Goal: Information Seeking & Learning: Learn about a topic

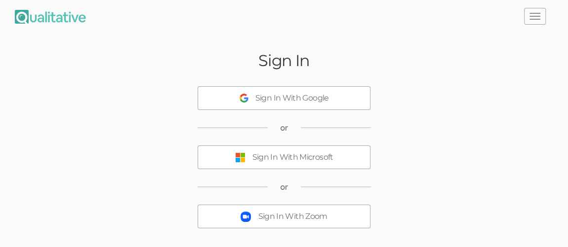
click at [318, 163] on button "Sign In With Microsoft" at bounding box center [284, 158] width 173 height 24
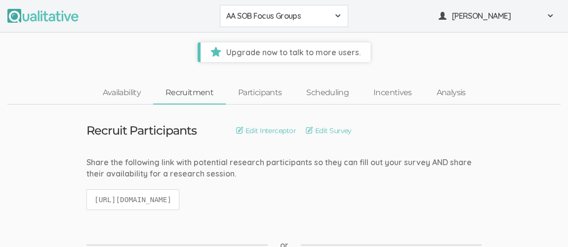
click at [337, 15] on span at bounding box center [338, 16] width 8 height 8
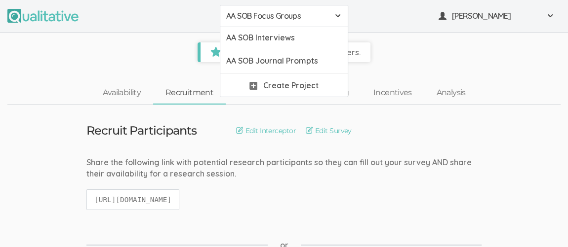
click at [418, 26] on ul "AA SOB Focus Groups AA SOB Focus Groups AA SOB Interviews AA SOB Journal Prompt…" at bounding box center [283, 16] width 553 height 22
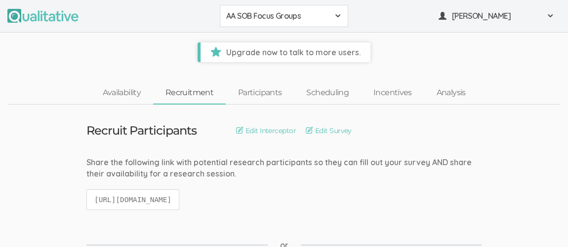
click at [338, 20] on div "AA SOB Focus Groups" at bounding box center [284, 15] width 116 height 11
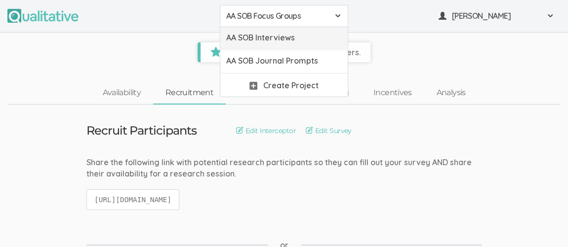
click at [312, 38] on span "AA SOB Interviews" at bounding box center [284, 37] width 116 height 11
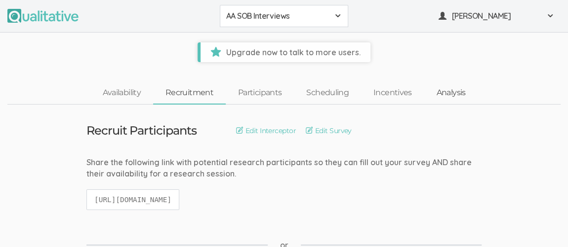
click at [456, 91] on link "Analysis" at bounding box center [451, 92] width 54 height 21
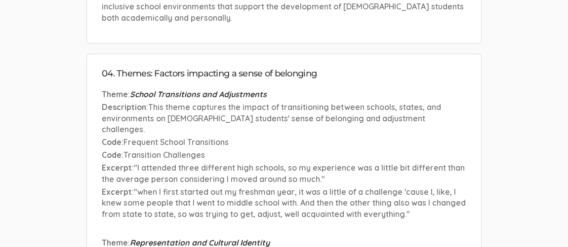
scroll to position [3295, 0]
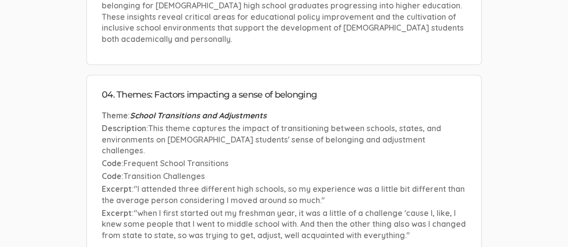
scroll to position [3274, 0]
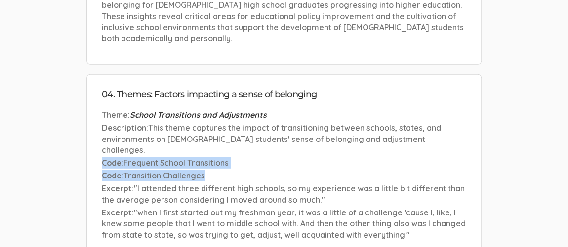
drag, startPoint x: 102, startPoint y: 95, endPoint x: 211, endPoint y: 104, distance: 109.0
click at [211, 110] on li "Theme : School Transitions and Adjustments Description : This theme captures th…" at bounding box center [284, 176] width 364 height 133
copy li "Code : Frequent School Transitions Code : Transition Challenges"
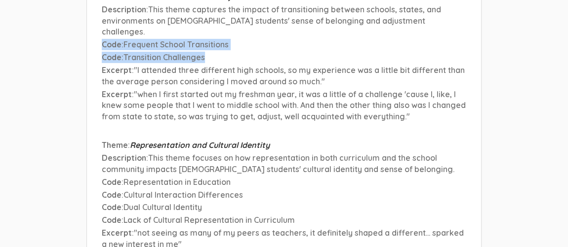
scroll to position [3393, 0]
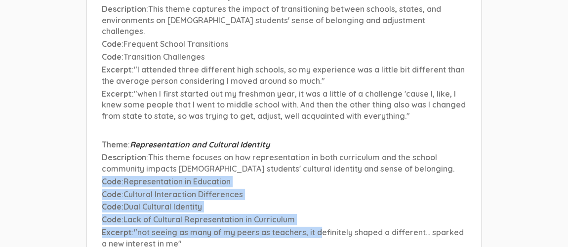
drag, startPoint x: 102, startPoint y: 112, endPoint x: 321, endPoint y: 159, distance: 224.7
click at [321, 159] on li "Theme : Representation and Cultural Identity Description : This theme focuses o…" at bounding box center [284, 219] width 364 height 160
click at [314, 201] on p "Code : Dual Cultural Identity" at bounding box center [284, 206] width 364 height 11
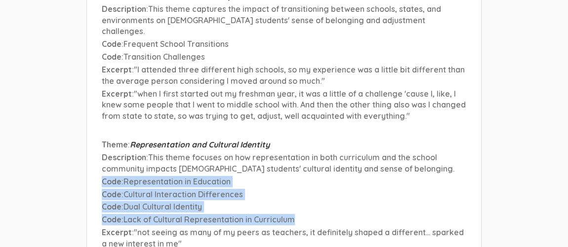
drag, startPoint x: 102, startPoint y: 113, endPoint x: 306, endPoint y: 149, distance: 207.1
click at [306, 149] on li "Theme : Representation and Cultural Identity Description : This theme focuses o…" at bounding box center [284, 219] width 364 height 160
copy li "Code : Representation in Education Code : Cultural Interaction Differences Code…"
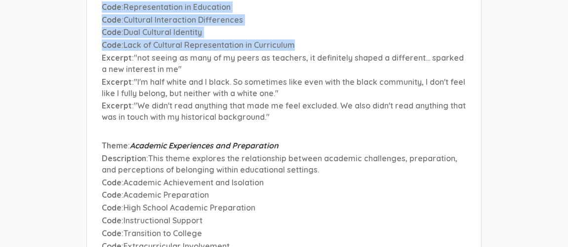
scroll to position [3568, 0]
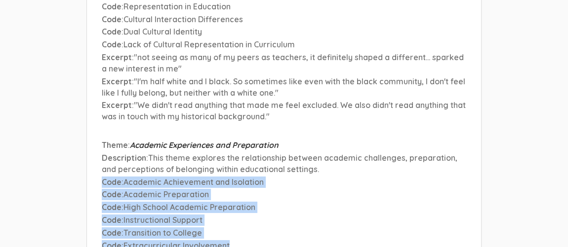
drag, startPoint x: 102, startPoint y: 114, endPoint x: 248, endPoint y: 174, distance: 157.9
click at [248, 174] on li "Theme : Academic Experiences and Preparation Description : This theme explores …" at bounding box center [284, 238] width 364 height 197
copy li "Code : Academic Achievement and Isolation Code : Academic Preparation Code : Hi…"
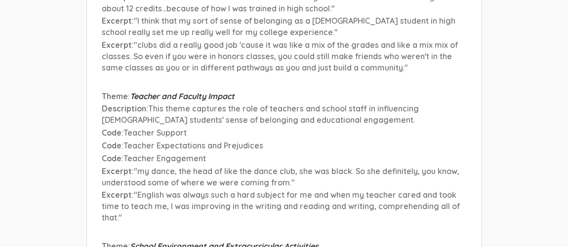
scroll to position [3831, 0]
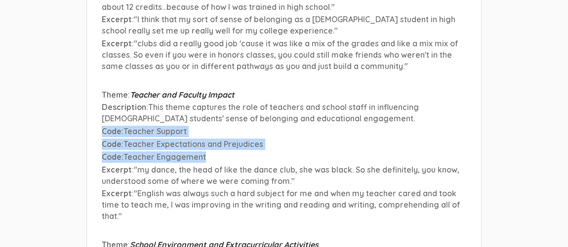
drag, startPoint x: 102, startPoint y: 62, endPoint x: 222, endPoint y: 91, distance: 124.0
click at [222, 91] on li "Theme : Teacher and Faculty Impact Description : This theme captures the role o…" at bounding box center [284, 156] width 364 height 134
copy li "Code : Teacher Support Code : Teacher Expectations and Prejudices Code : Teache…"
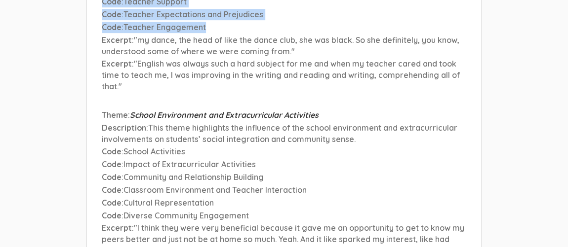
scroll to position [3962, 0]
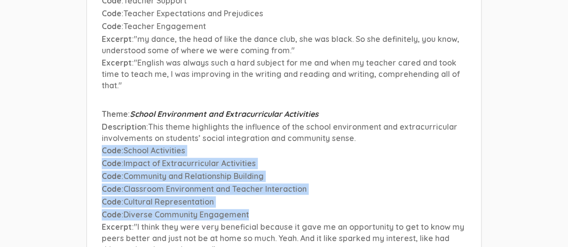
drag, startPoint x: 103, startPoint y: 83, endPoint x: 256, endPoint y: 142, distance: 164.4
click at [256, 142] on li "Theme : School Environment and Extracurricular Activities Description : This th…" at bounding box center [284, 213] width 364 height 208
copy li "Code : School Activities Code : Impact of Extracurricular Activities Code : Com…"
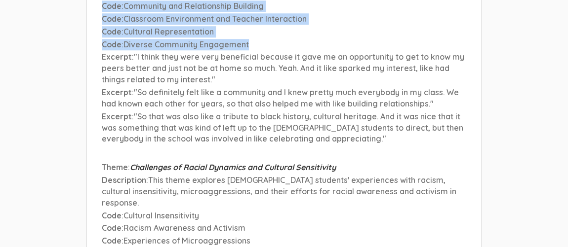
scroll to position [4133, 0]
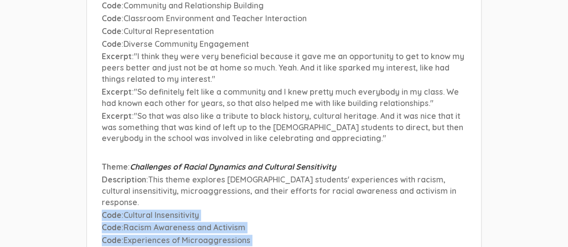
drag, startPoint x: 103, startPoint y: 136, endPoint x: 235, endPoint y: 171, distance: 136.3
click at [235, 171] on li "Theme : Challenges of Racial Dynamics and Cultural Sensitivity Description : Th…" at bounding box center [284, 240] width 364 height 159
copy li "Code : Cultural Insensitivity Code : Racism Awareness and Activism Code : Exper…"
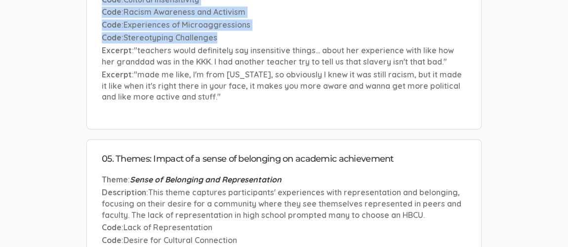
scroll to position [4351, 0]
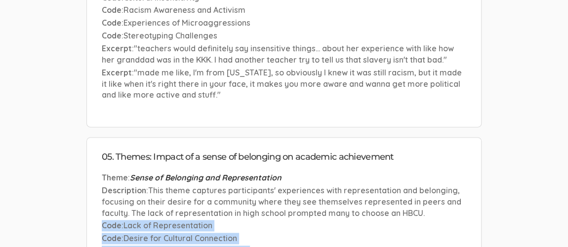
drag, startPoint x: 103, startPoint y: 146, endPoint x: 271, endPoint y: 192, distance: 173.9
copy li "Code : Lack of Representation Code : Desire for Cultural Connection Code : Dive…"
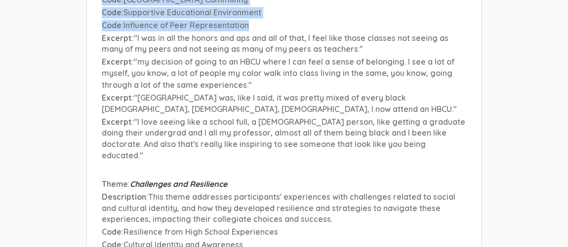
scroll to position [4604, 0]
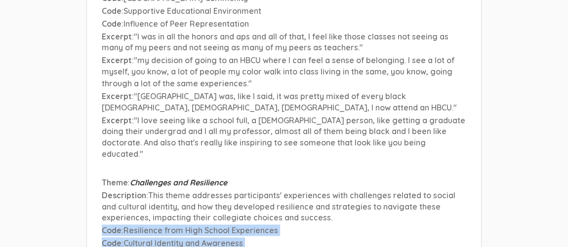
drag, startPoint x: 102, startPoint y: 138, endPoint x: 198, endPoint y: 178, distance: 104.3
copy li "Code : Resilience from High School Experiences Code : Cultural Identity and Awa…"
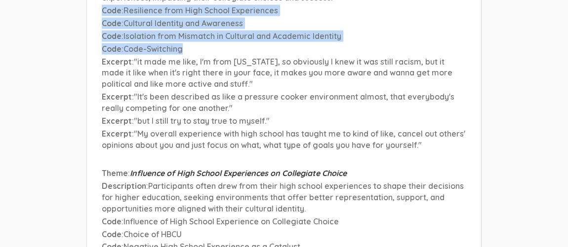
scroll to position [4825, 0]
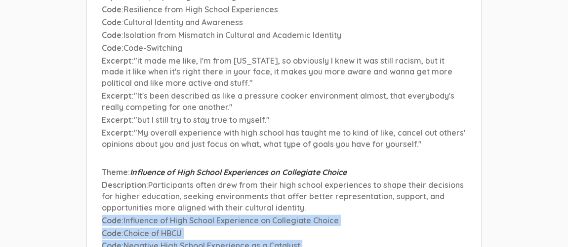
drag, startPoint x: 102, startPoint y: 128, endPoint x: 267, endPoint y: 169, distance: 170.3
copy li "Code : Influence of High School Experience on Collegiate Choice Code : Choice o…"
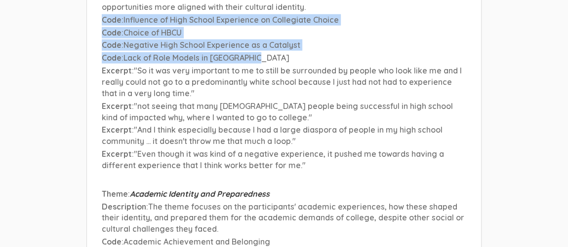
scroll to position [5030, 0]
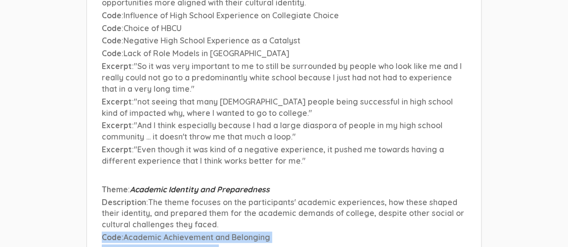
drag, startPoint x: 102, startPoint y: 146, endPoint x: 248, endPoint y: 183, distance: 150.3
copy li "Code : Academic Achievement and Belonging Code : Academic Preparedness Code : I…"
